Goal: Navigation & Orientation: Find specific page/section

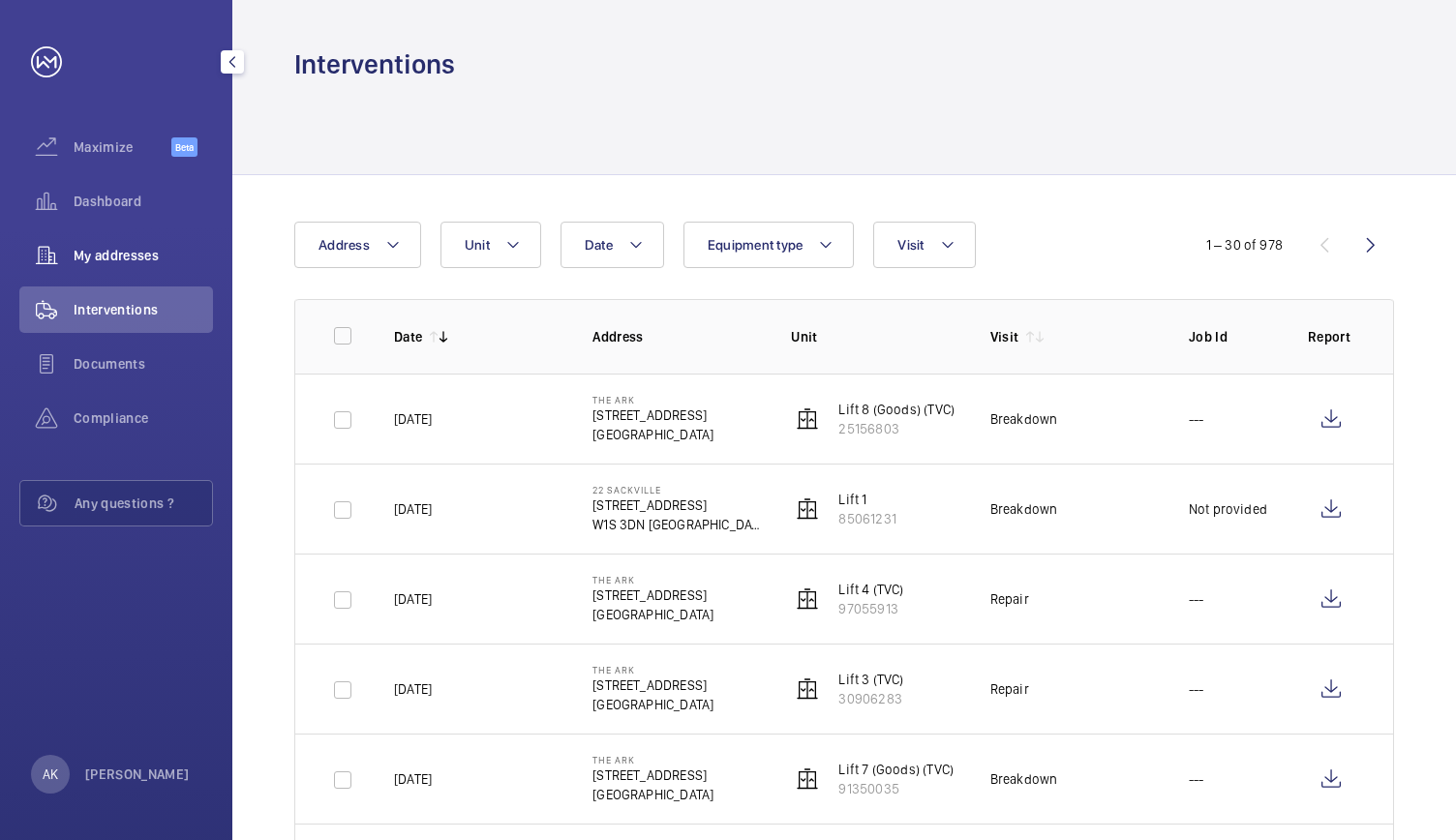
click at [122, 258] on span "My addresses" at bounding box center [144, 255] width 140 height 19
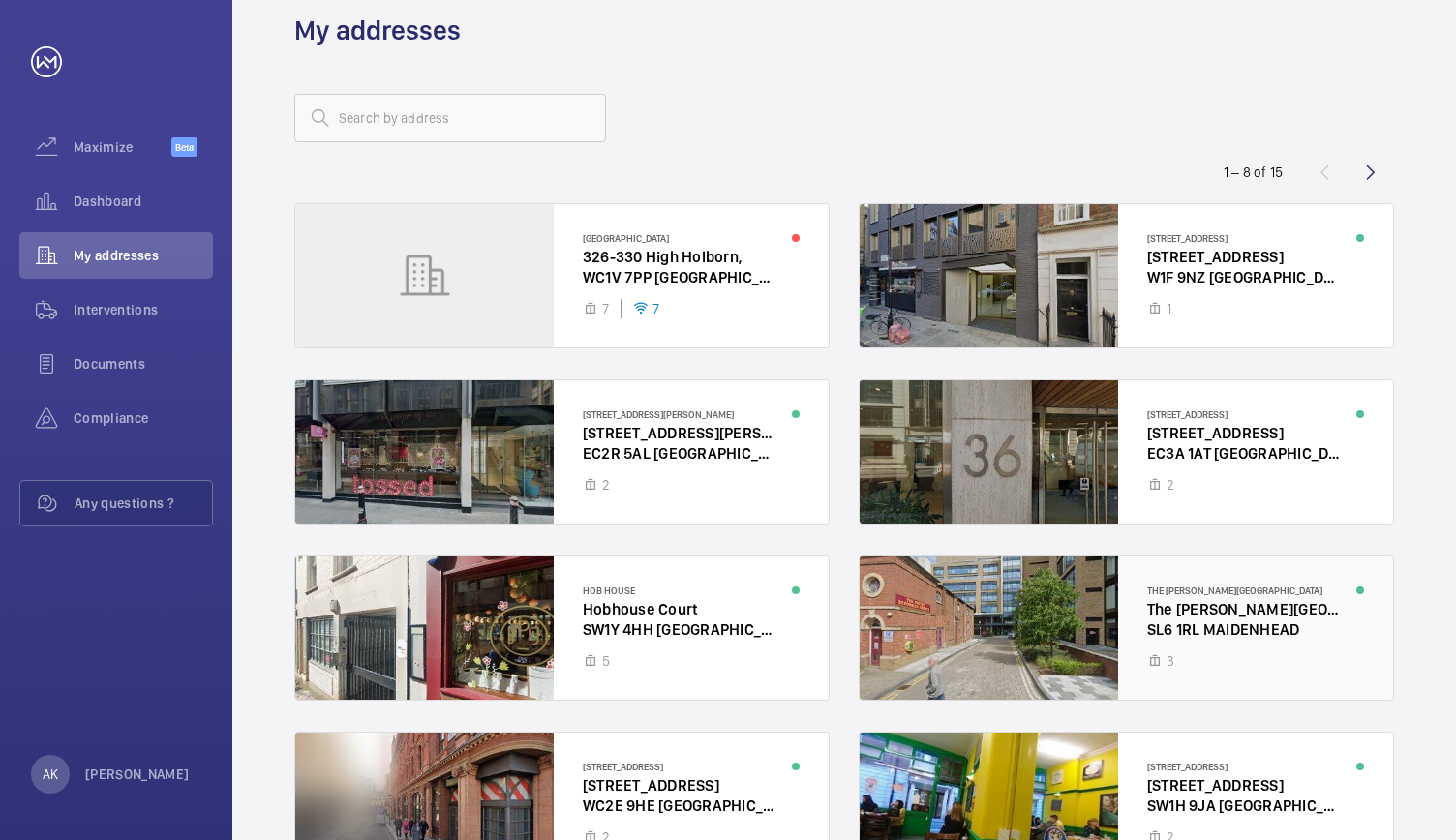
scroll to position [25, 0]
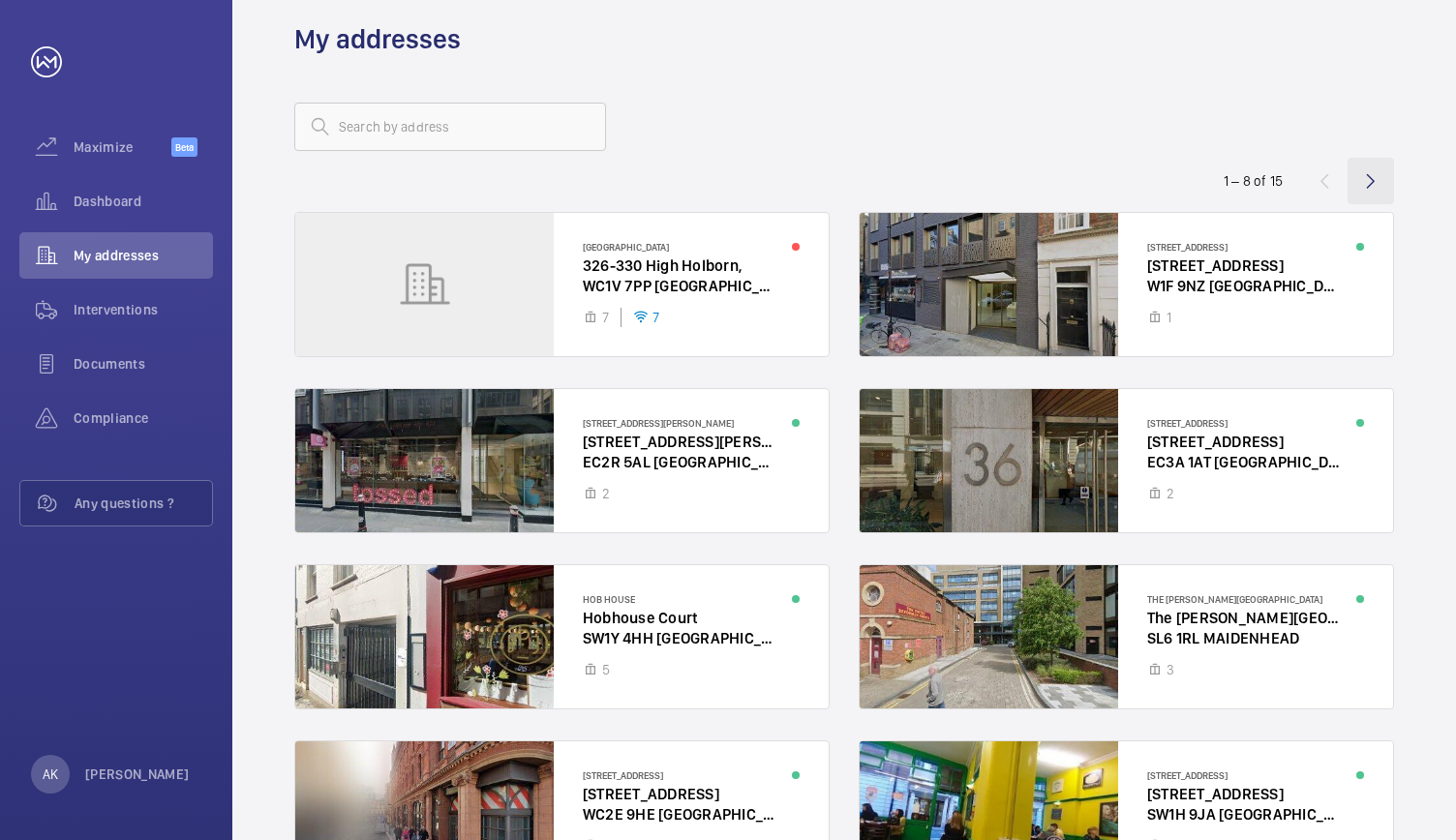
click at [1365, 185] on wm-front-icon-button at bounding box center [1371, 181] width 47 height 47
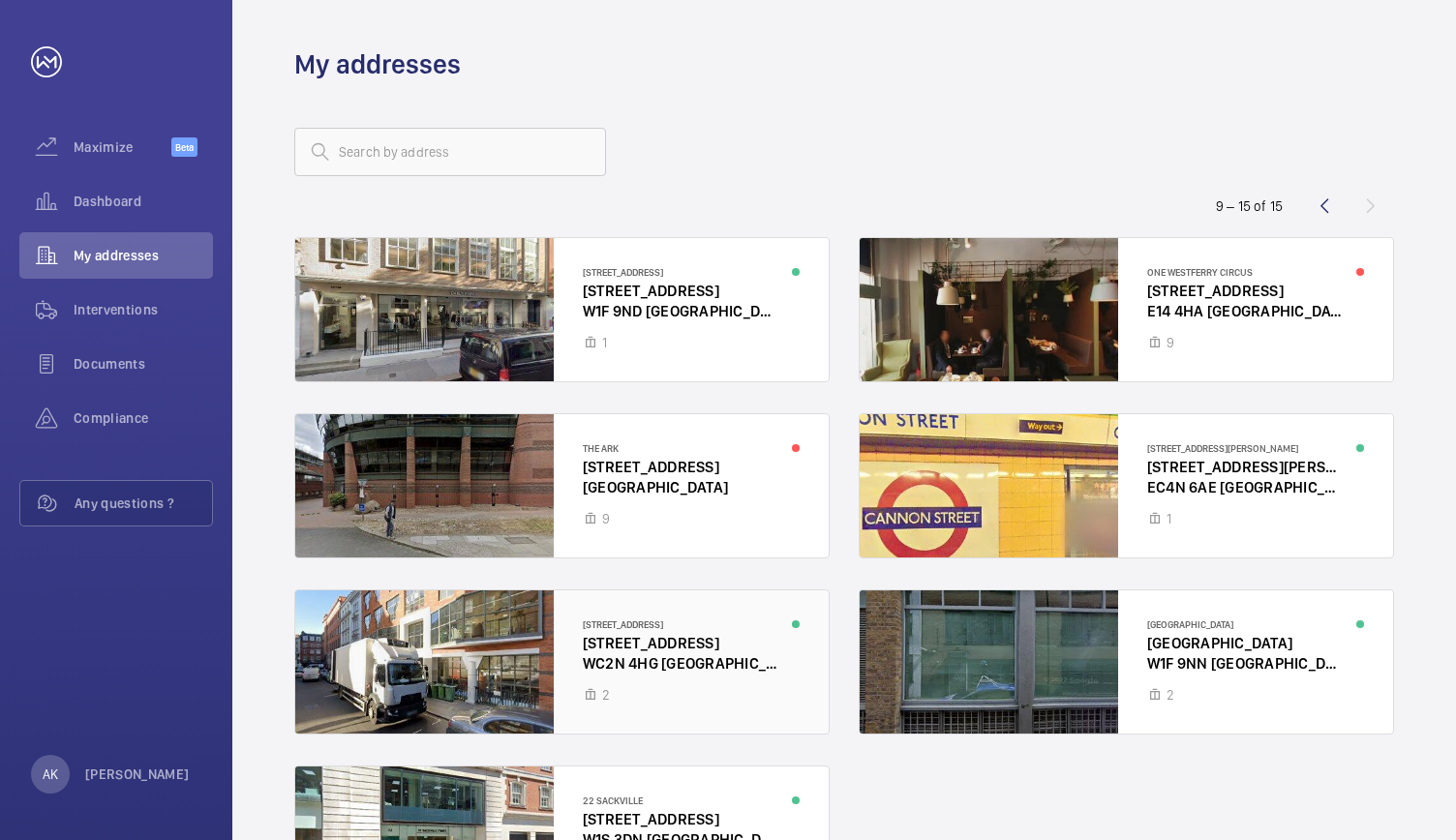
scroll to position [168, 0]
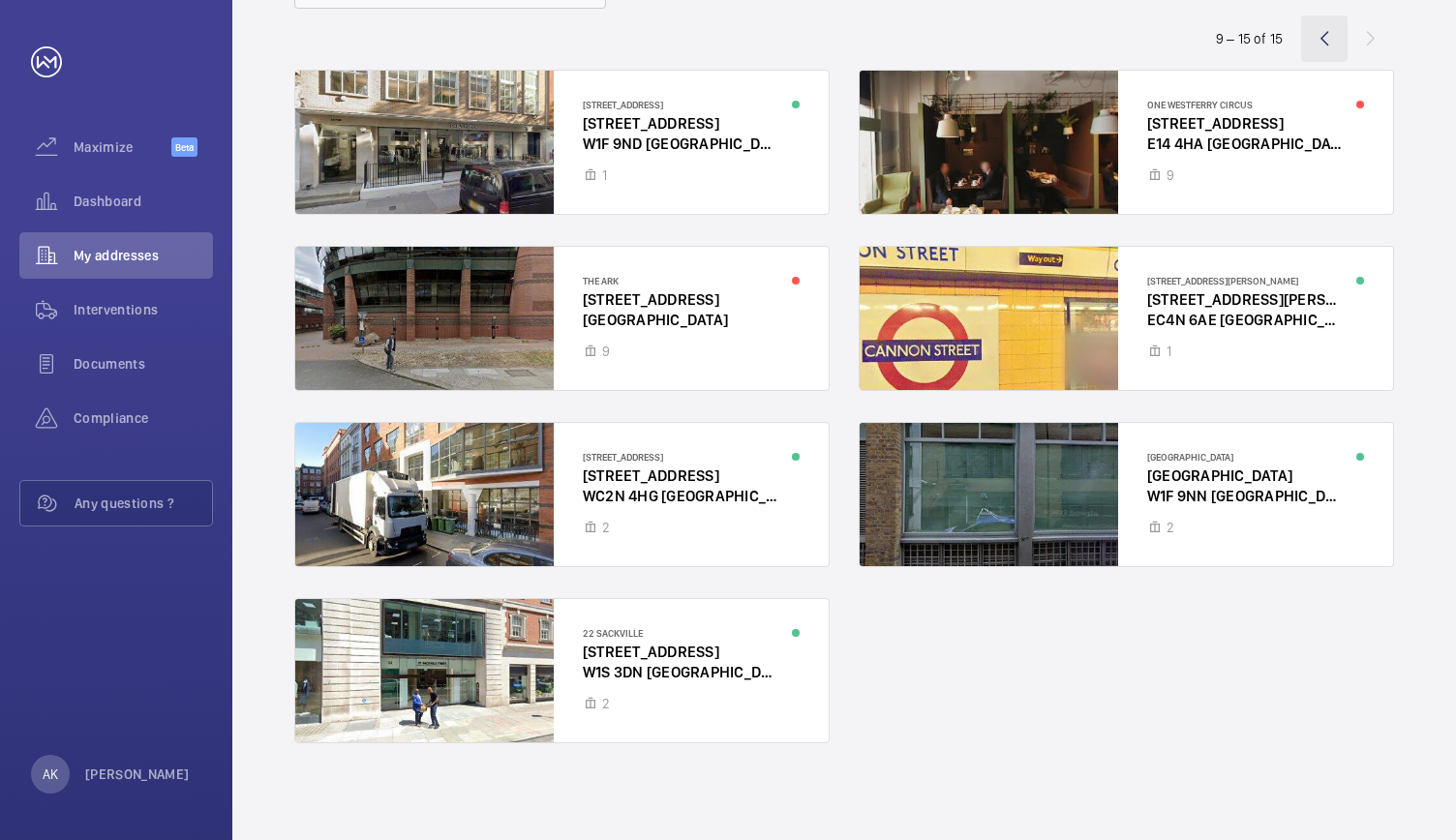
click at [1311, 40] on wm-front-icon-button at bounding box center [1324, 39] width 47 height 47
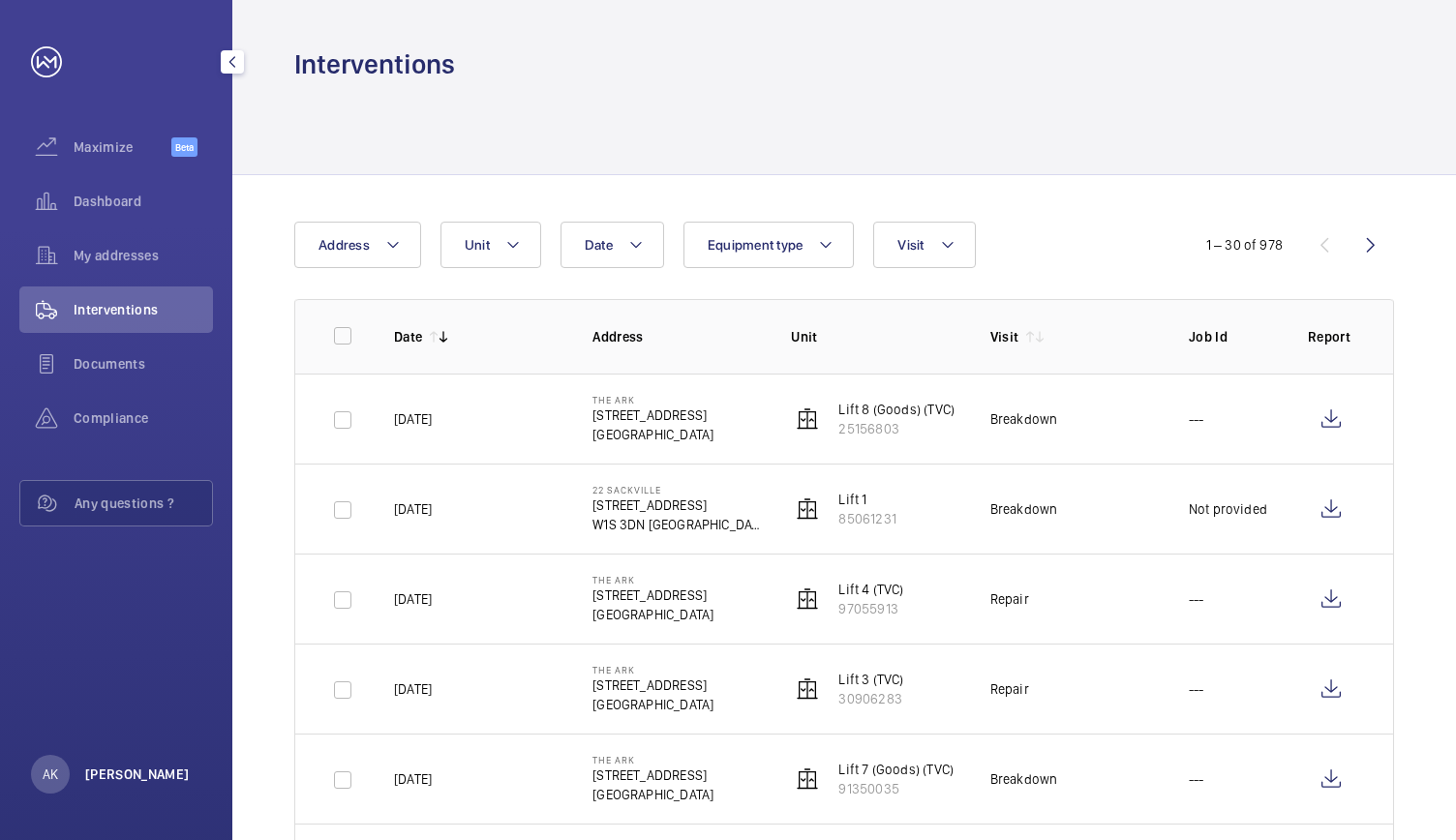
click at [111, 774] on p "[PERSON_NAME]" at bounding box center [138, 774] width 105 height 19
click at [81, 729] on p "Logout" at bounding box center [85, 729] width 70 height 19
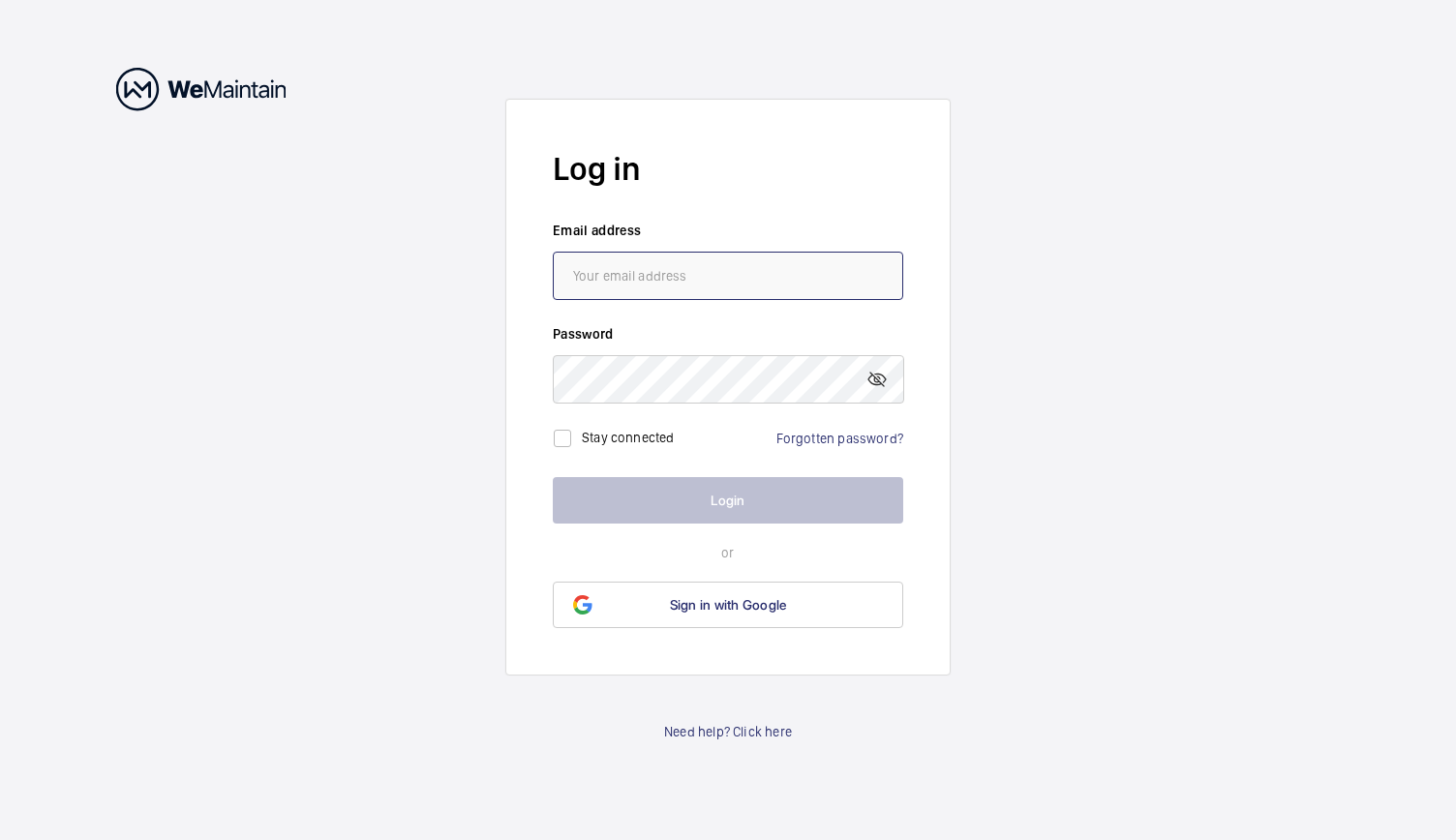
type input "arash.kahedi@d2e.com"
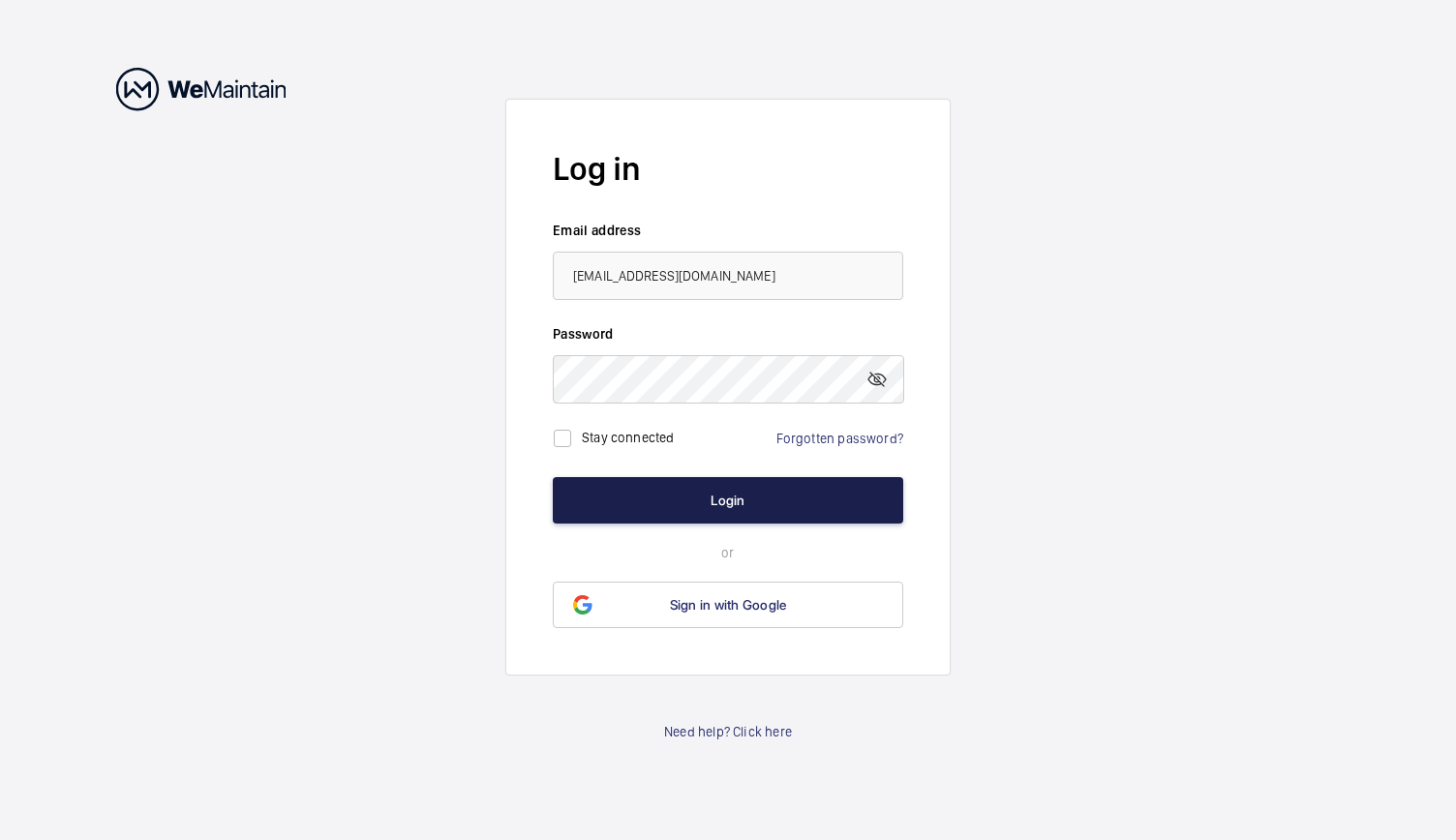
click at [727, 508] on button "Login" at bounding box center [728, 501] width 350 height 47
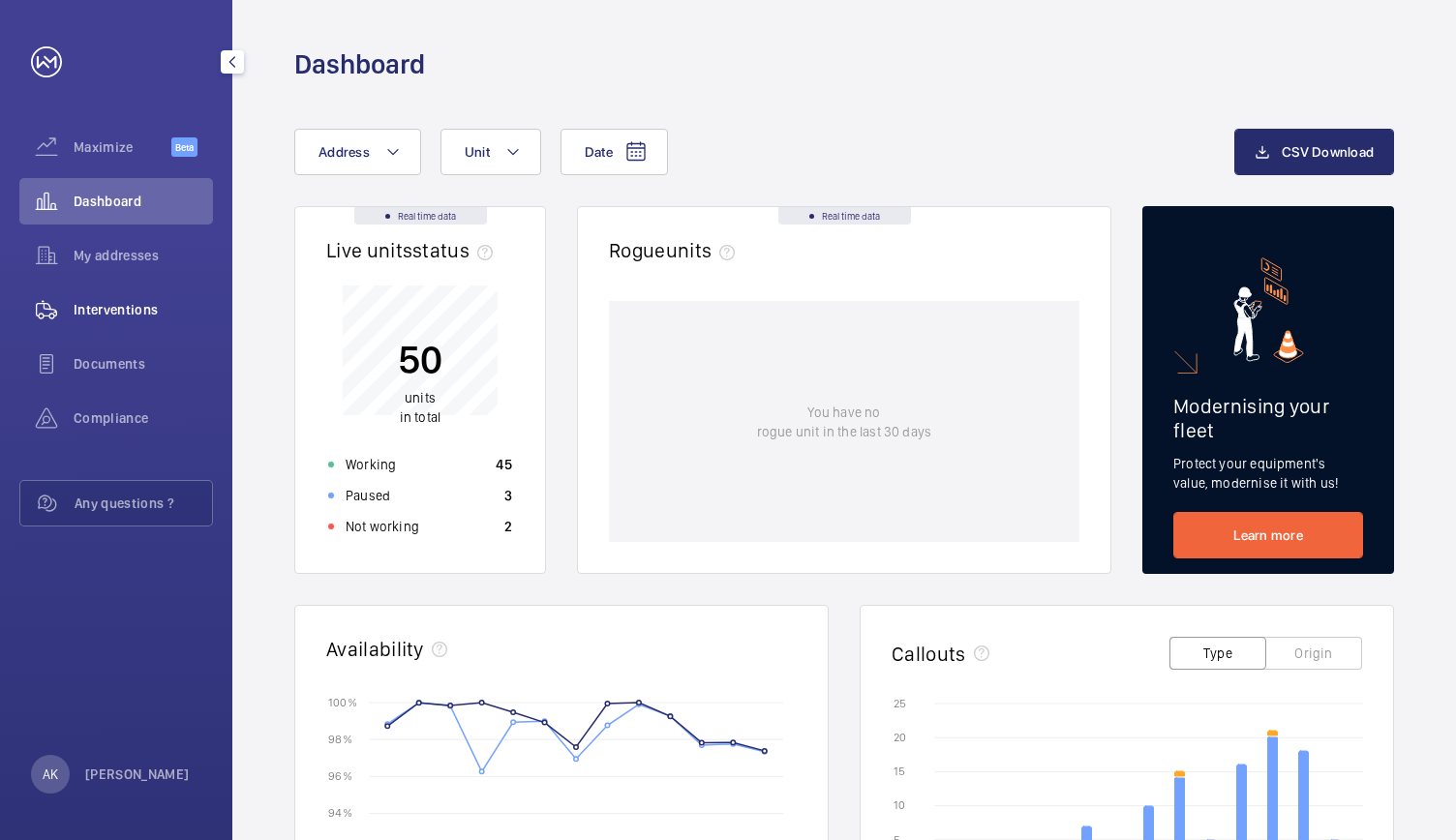
click at [130, 301] on span "Interventions" at bounding box center [144, 309] width 140 height 19
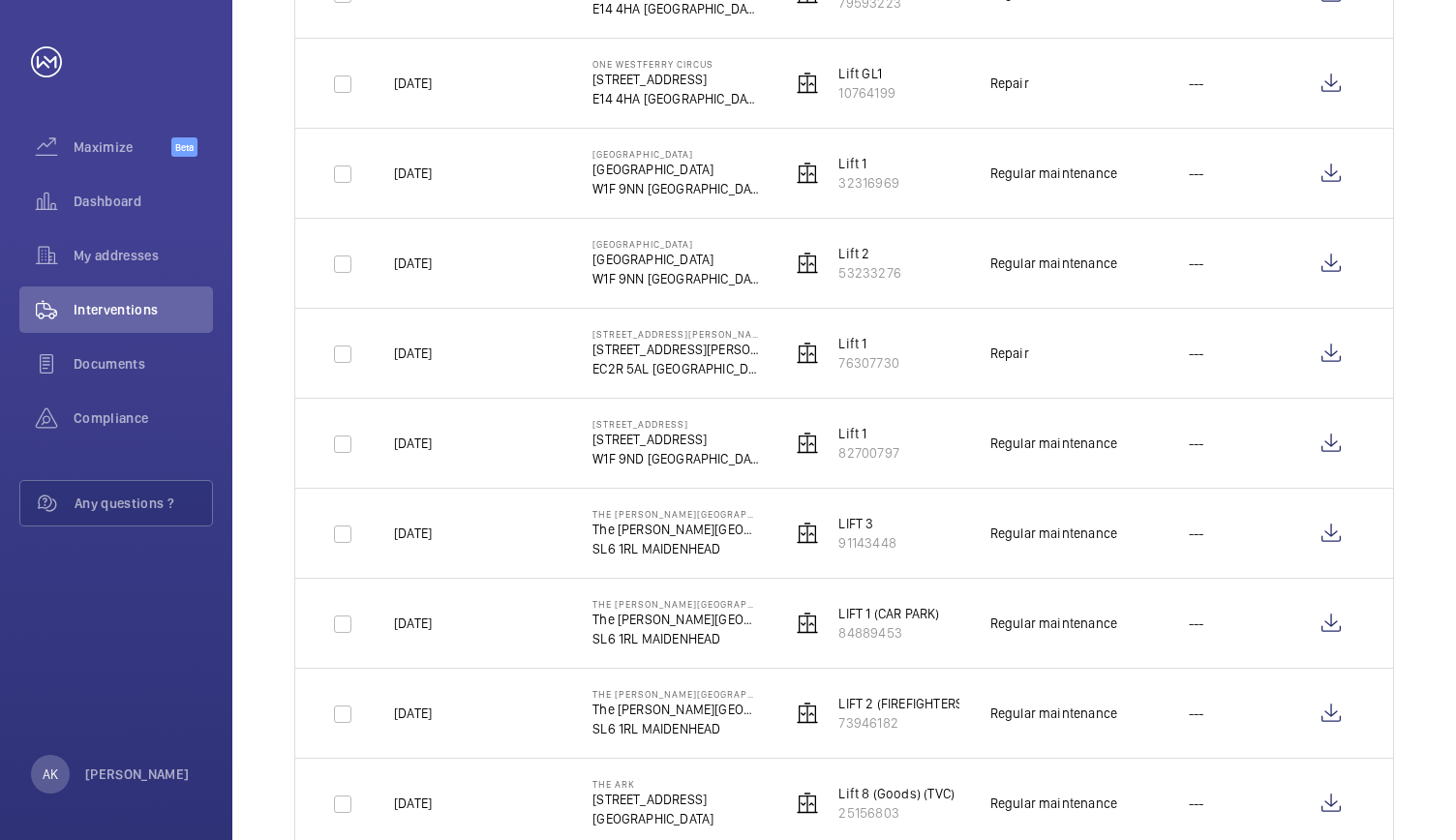
scroll to position [2271, 0]
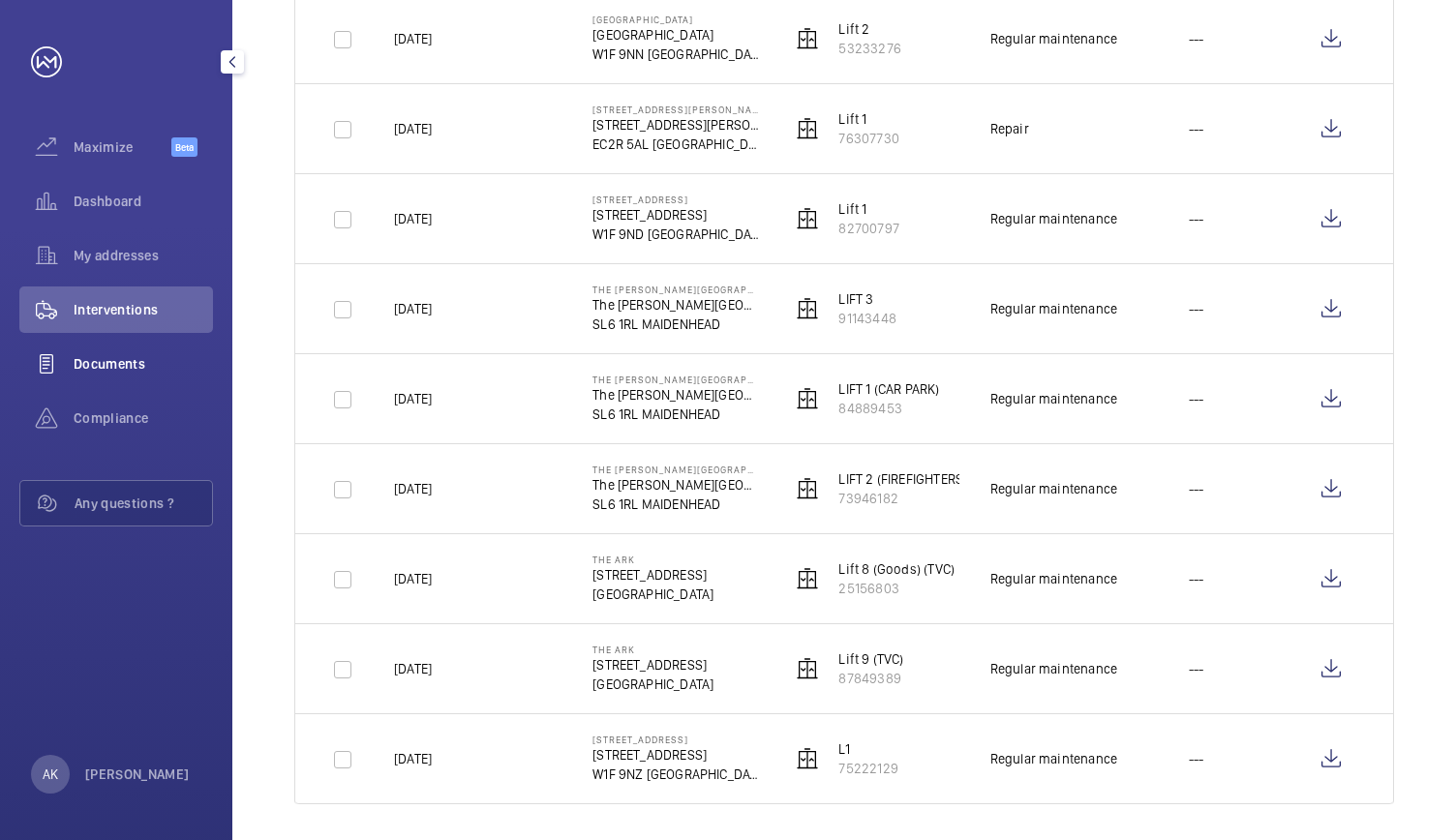
click at [117, 358] on span "Documents" at bounding box center [144, 364] width 140 height 19
